Goal: Use online tool/utility: Utilize a website feature to perform a specific function

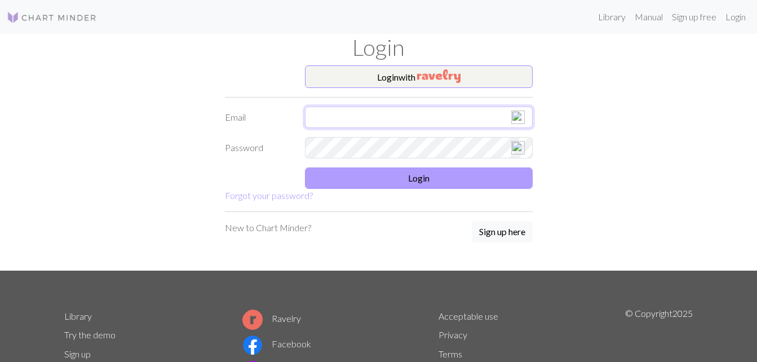
type input "[EMAIL_ADDRESS][DOMAIN_NAME]"
click at [426, 176] on button "Login" at bounding box center [419, 177] width 228 height 21
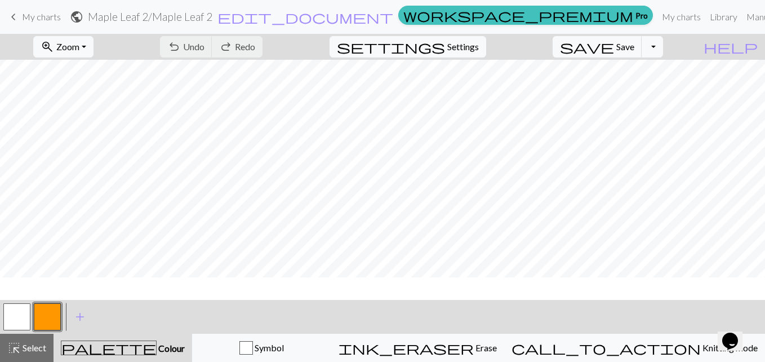
scroll to position [146, 0]
click at [94, 45] on button "zoom_in Zoom Zoom" at bounding box center [63, 46] width 60 height 21
click at [92, 136] on button "50%" at bounding box center [78, 135] width 89 height 18
click at [94, 46] on button "zoom_in Zoom Zoom" at bounding box center [63, 46] width 60 height 21
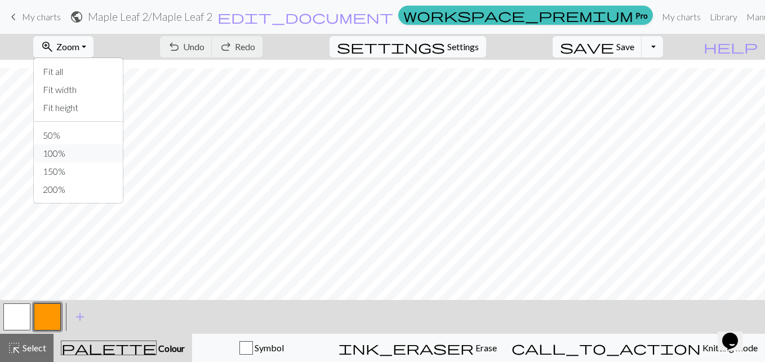
click at [82, 155] on button "100%" at bounding box center [78, 153] width 89 height 18
click at [94, 45] on button "zoom_in Zoom Zoom" at bounding box center [63, 46] width 60 height 21
click at [83, 174] on button "150%" at bounding box center [78, 171] width 89 height 18
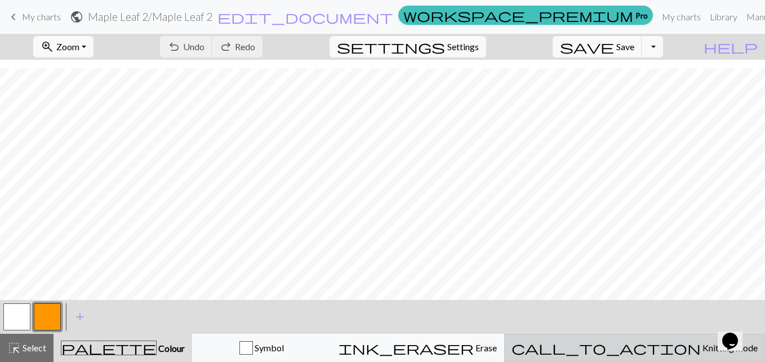
click at [701, 342] on span "Knitting mode" at bounding box center [729, 347] width 57 height 11
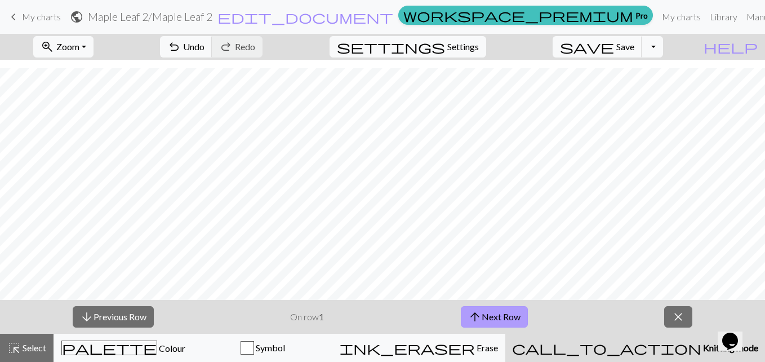
click at [504, 309] on button "arrow_upward Next Row" at bounding box center [494, 316] width 67 height 21
click at [501, 320] on button "arrow_upward Next Row" at bounding box center [494, 316] width 67 height 21
click at [513, 314] on button "arrow_upward Next Row" at bounding box center [494, 316] width 67 height 21
click at [511, 315] on button "arrow_upward Next Row" at bounding box center [494, 316] width 67 height 21
click at [498, 317] on button "arrow_upward Next Row" at bounding box center [494, 316] width 67 height 21
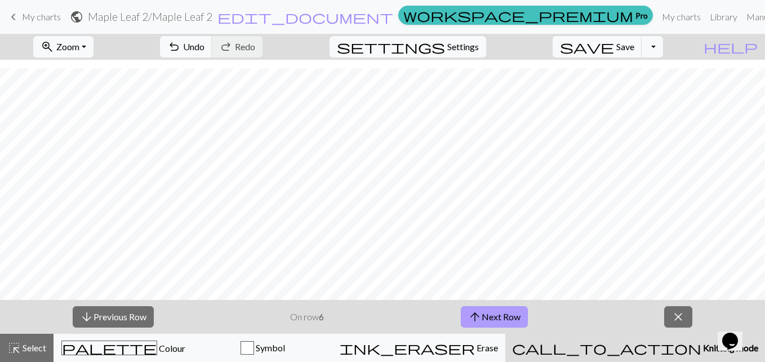
click at [507, 317] on button "arrow_upward Next Row" at bounding box center [494, 316] width 67 height 21
click at [499, 318] on button "arrow_upward Next Row" at bounding box center [494, 316] width 67 height 21
click at [505, 310] on button "arrow_upward Next Row" at bounding box center [494, 316] width 67 height 21
click at [492, 313] on button "arrow_upward Next Row" at bounding box center [494, 316] width 67 height 21
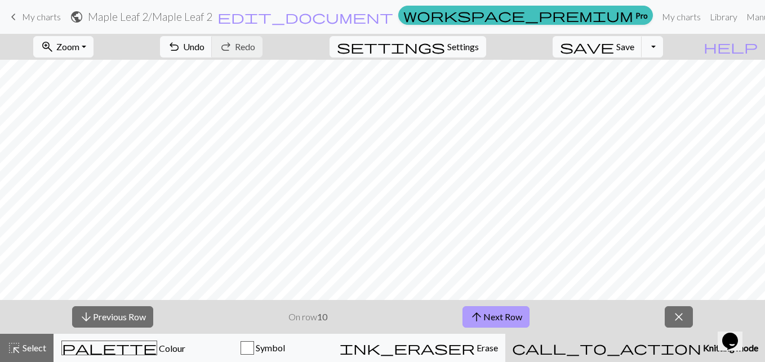
click at [512, 309] on button "arrow_upward Next Row" at bounding box center [496, 316] width 67 height 21
click at [512, 320] on button "arrow_upward Next Row" at bounding box center [496, 316] width 67 height 21
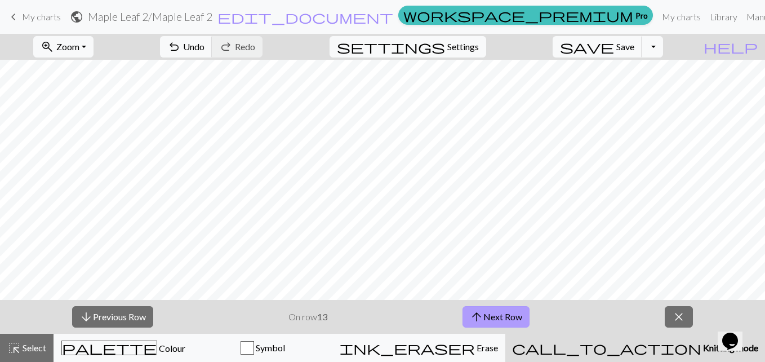
click at [507, 312] on button "arrow_upward Next Row" at bounding box center [496, 316] width 67 height 21
click at [495, 321] on button "arrow_upward Next Row" at bounding box center [496, 316] width 67 height 21
click at [489, 313] on button "arrow_upward Next Row" at bounding box center [496, 316] width 67 height 21
click at [492, 313] on button "arrow_upward Next Row" at bounding box center [496, 316] width 67 height 21
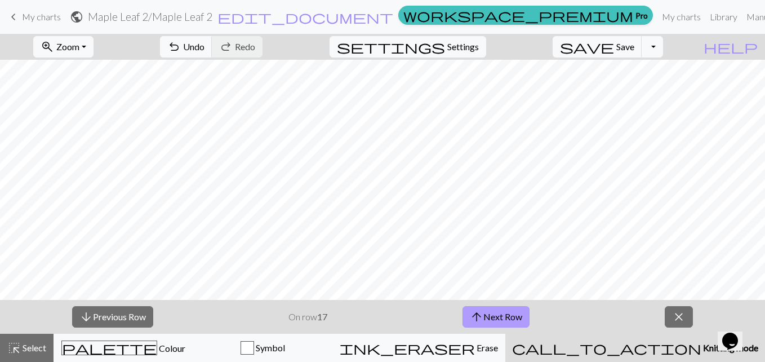
click at [502, 309] on button "arrow_upward Next Row" at bounding box center [496, 316] width 67 height 21
click at [512, 311] on button "arrow_upward Next Row" at bounding box center [496, 316] width 67 height 21
click at [503, 314] on button "arrow_upward Next Row" at bounding box center [496, 316] width 67 height 21
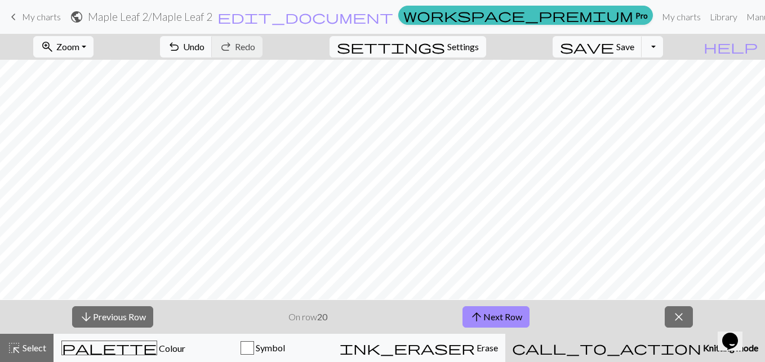
scroll to position [235, 0]
